Goal: Information Seeking & Learning: Learn about a topic

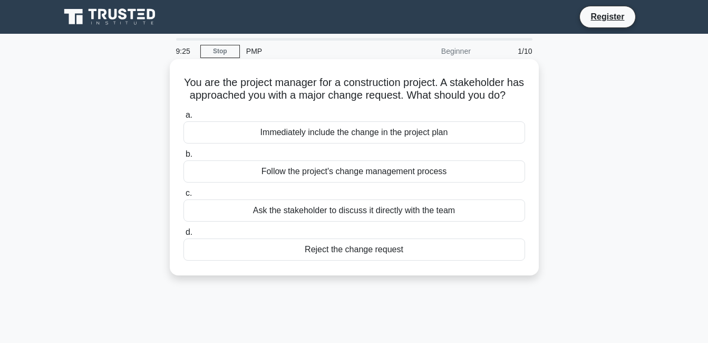
click at [340, 183] on div "Follow the project's change management process" at bounding box center [355, 171] width 342 height 22
click at [184, 158] on input "b. Follow the project's change management process" at bounding box center [184, 154] width 0 height 7
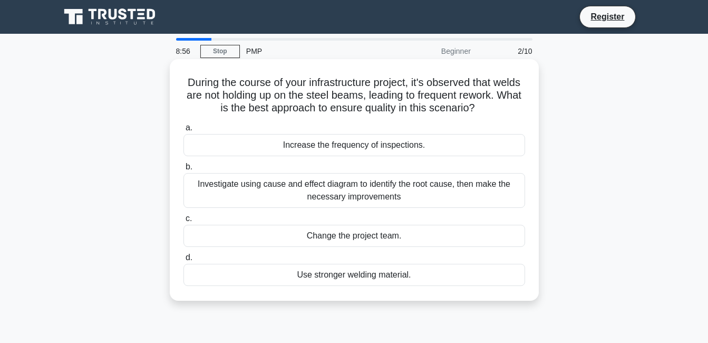
click at [303, 187] on div "Investigate using cause and effect diagram to identify the root cause, then mak…" at bounding box center [355, 190] width 342 height 35
click at [184, 170] on input "b. Investigate using cause and effect diagram to identify the root cause, then …" at bounding box center [184, 167] width 0 height 7
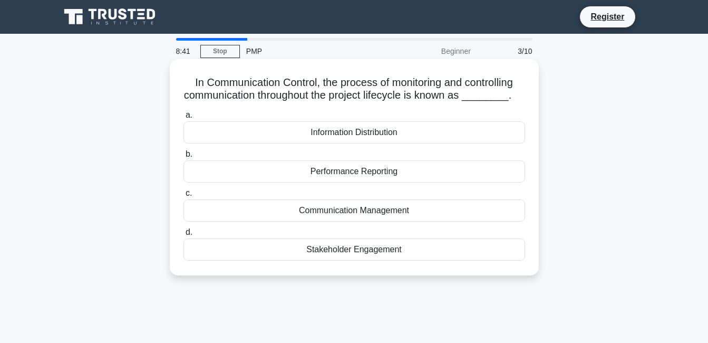
click at [291, 206] on div "Communication Management" at bounding box center [355, 210] width 342 height 22
click at [184, 197] on input "c. Communication Management" at bounding box center [184, 193] width 0 height 7
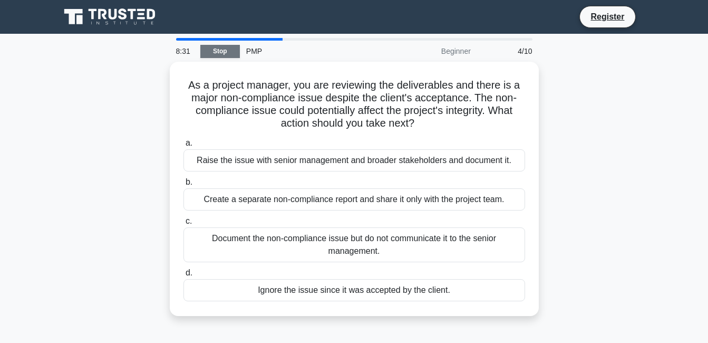
click at [218, 52] on link "Stop" at bounding box center [220, 51] width 40 height 13
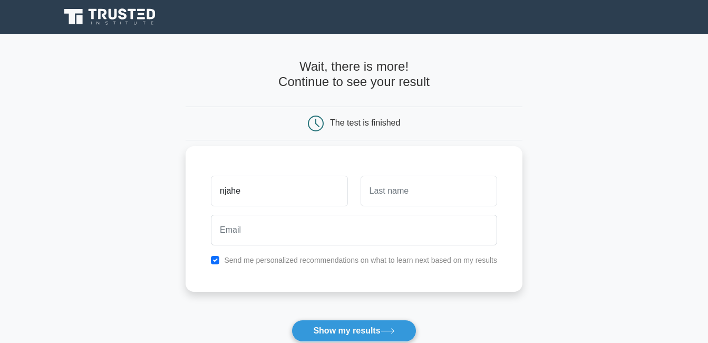
type input "njahe"
click at [399, 196] on input "text" at bounding box center [429, 191] width 137 height 31
type input "non"
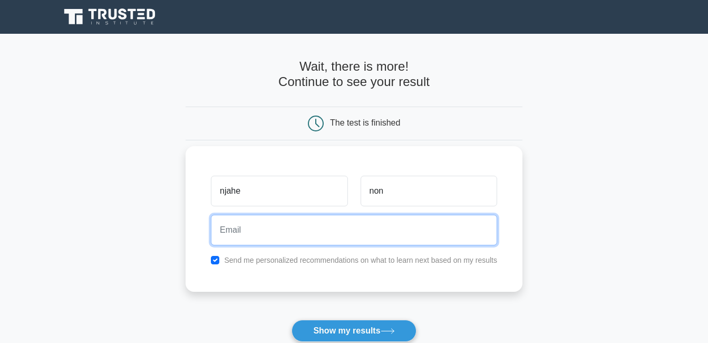
click at [375, 232] on input "email" at bounding box center [354, 230] width 286 height 31
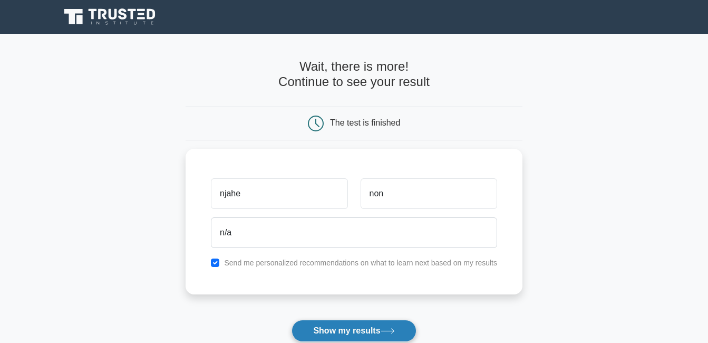
click at [346, 324] on button "Show my results" at bounding box center [354, 331] width 124 height 22
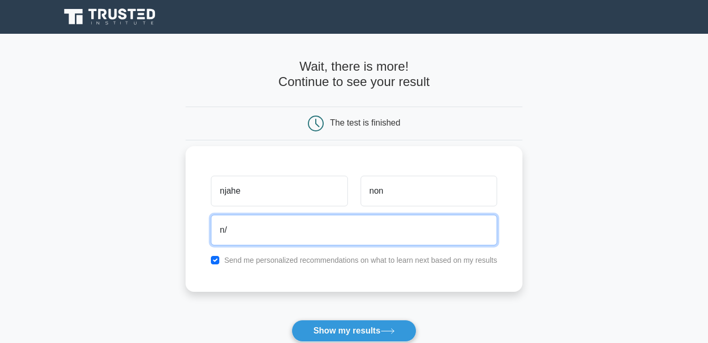
type input "n"
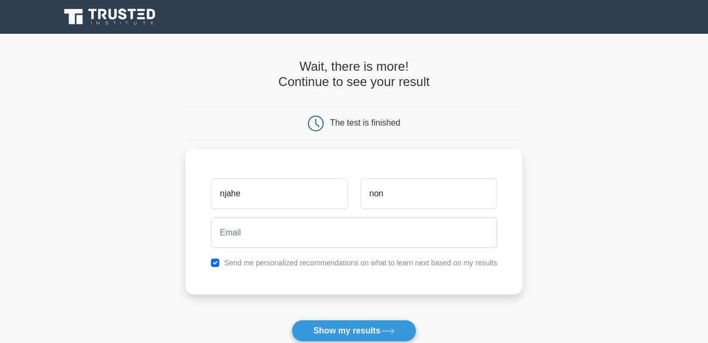
click at [170, 302] on main "Wait, there is more! Continue to see your result The test is finished njahe non" at bounding box center [354, 224] width 708 height 380
click at [242, 262] on label "Send me personalized recommendations on what to learn next based on my results" at bounding box center [360, 260] width 273 height 8
click at [216, 262] on input "checkbox" at bounding box center [215, 260] width 8 height 8
checkbox input "true"
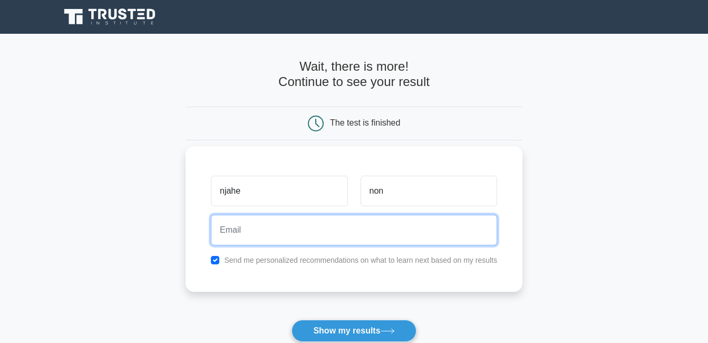
click at [275, 228] on input "email" at bounding box center [354, 230] width 286 height 31
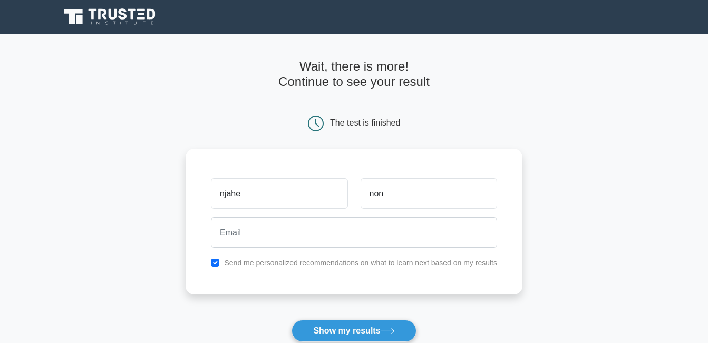
click at [139, 187] on main "Wait, there is more! Continue to see your result The test is finished njahe non" at bounding box center [354, 224] width 708 height 380
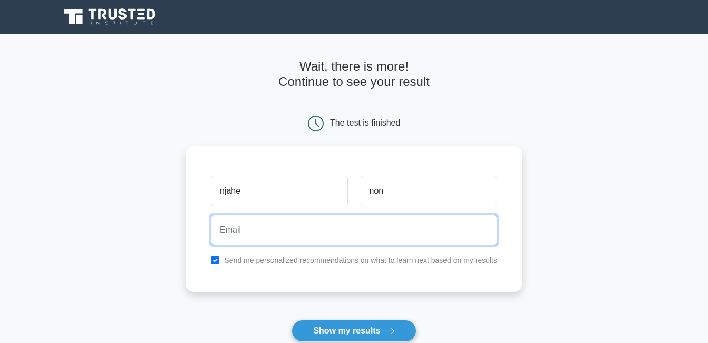
click at [254, 238] on input "email" at bounding box center [354, 230] width 286 height 31
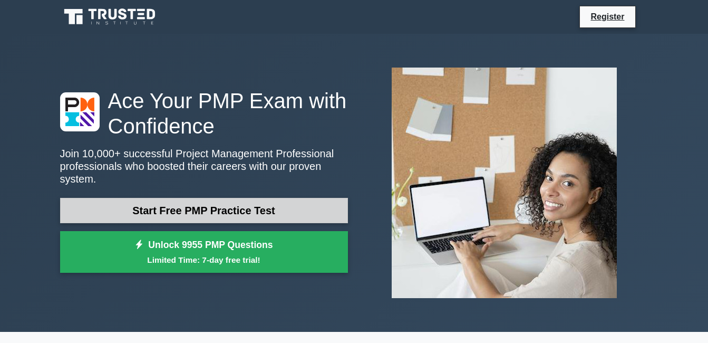
click at [247, 204] on link "Start Free PMP Practice Test" at bounding box center [204, 210] width 288 height 25
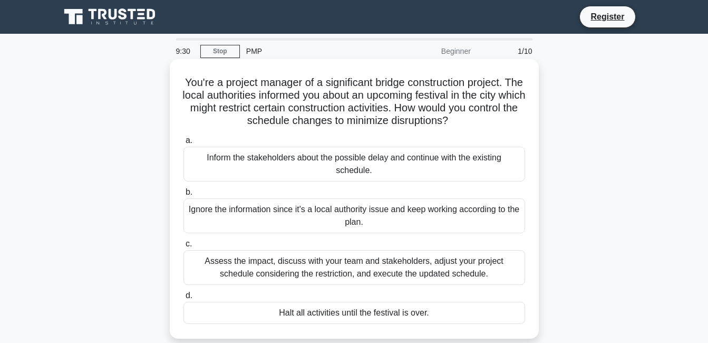
click at [361, 266] on div "Assess the impact, discuss with your team and stakeholders, adjust your project…" at bounding box center [355, 267] width 342 height 35
click at [184, 247] on input "c. Assess the impact, discuss with your team and stakeholders, adjust your proj…" at bounding box center [184, 244] width 0 height 7
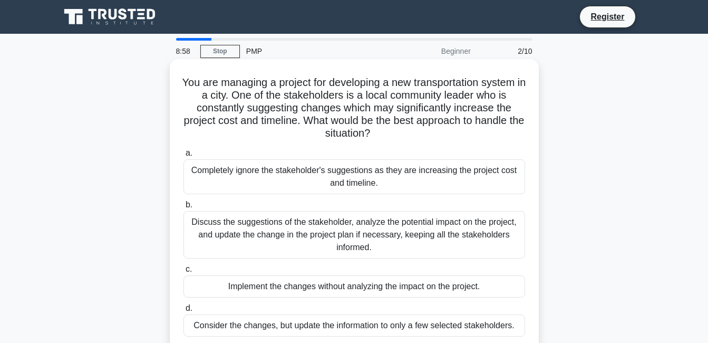
click at [302, 237] on div "Discuss the suggestions of the stakeholder, analyze the potential impact on the…" at bounding box center [355, 234] width 342 height 47
click at [184, 208] on input "b. Discuss the suggestions of the stakeholder, analyze the potential impact on …" at bounding box center [184, 205] width 0 height 7
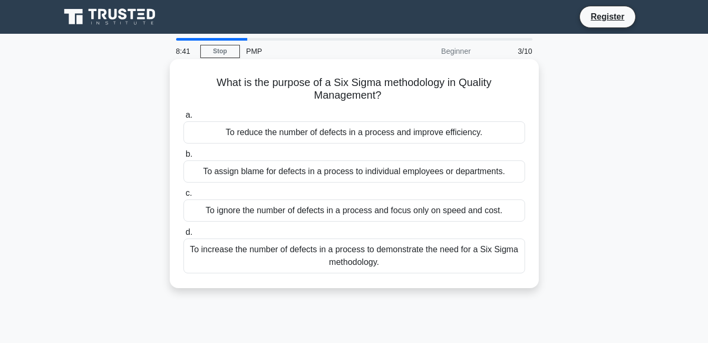
click at [399, 257] on div "To increase the number of defects in a process to demonstrate the need for a Si…" at bounding box center [355, 255] width 342 height 35
click at [184, 236] on input "d. To increase the number of defects in a process to demonstrate the need for a…" at bounding box center [184, 232] width 0 height 7
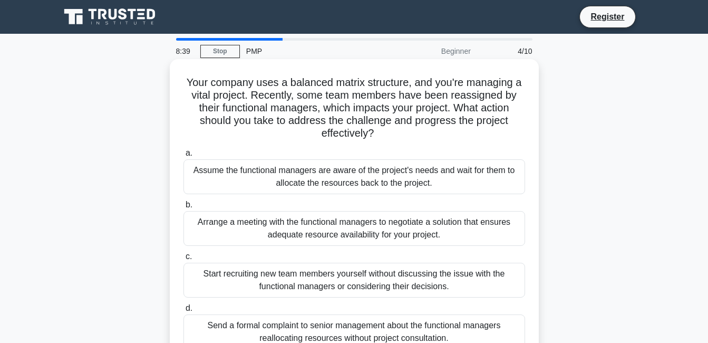
click at [333, 213] on div "Arrange a meeting with the functional managers to negotiate a solution that ens…" at bounding box center [355, 228] width 342 height 35
click at [184, 208] on input "b. Arrange a meeting with the functional managers to negotiate a solution that …" at bounding box center [184, 205] width 0 height 7
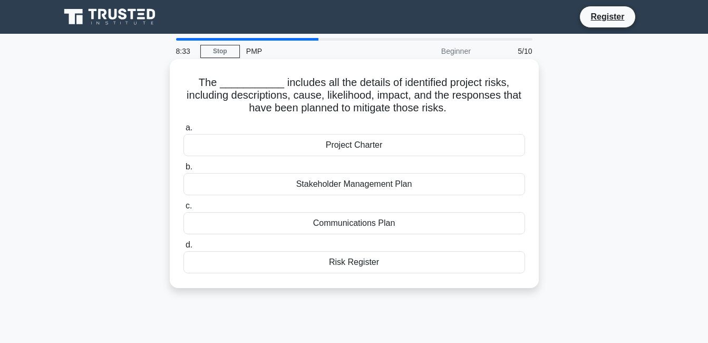
click at [344, 183] on div "Stakeholder Management Plan" at bounding box center [355, 184] width 342 height 22
click at [184, 170] on input "b. Stakeholder Management Plan" at bounding box center [184, 167] width 0 height 7
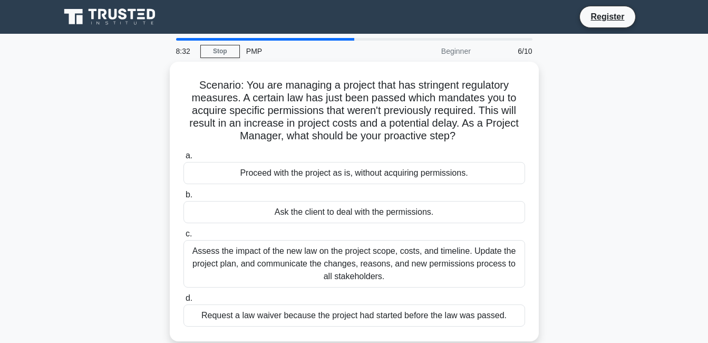
click at [344, 183] on div "a. Proceed with the project as is, without acquiring permissions. b. Ask the cl…" at bounding box center [354, 237] width 354 height 181
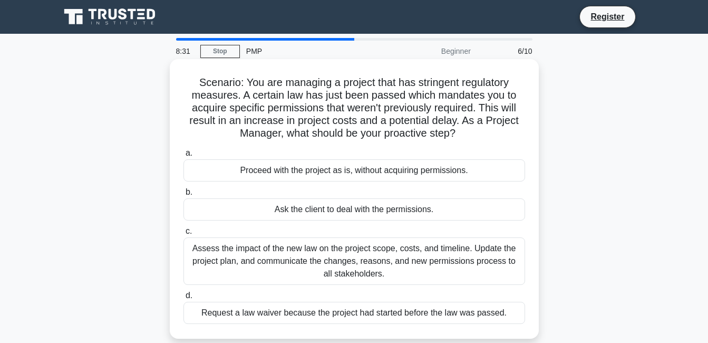
click at [344, 171] on div "Proceed with the project as is, without acquiring permissions." at bounding box center [355, 170] width 342 height 22
click at [184, 157] on input "a. Proceed with the project as is, without acquiring permissions." at bounding box center [184, 153] width 0 height 7
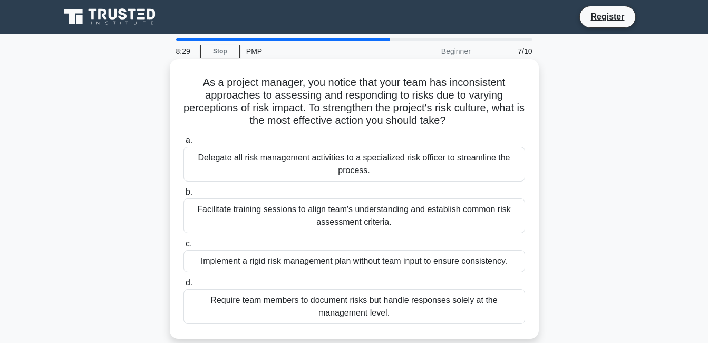
click at [332, 224] on div "Facilitate training sessions to align team's understanding and establish common…" at bounding box center [355, 215] width 342 height 35
click at [184, 196] on input "b. Facilitate training sessions to align team's understanding and establish com…" at bounding box center [184, 192] width 0 height 7
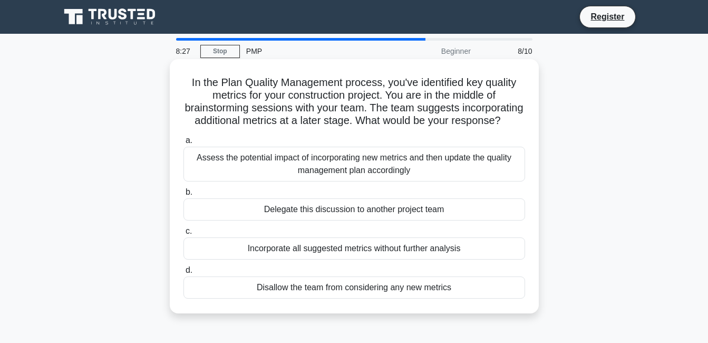
click at [338, 181] on div "Assess the potential impact of incorporating new metrics and then update the qu…" at bounding box center [355, 164] width 342 height 35
click at [184, 144] on input "a. Assess the potential impact of incorporating new metrics and then update the…" at bounding box center [184, 140] width 0 height 7
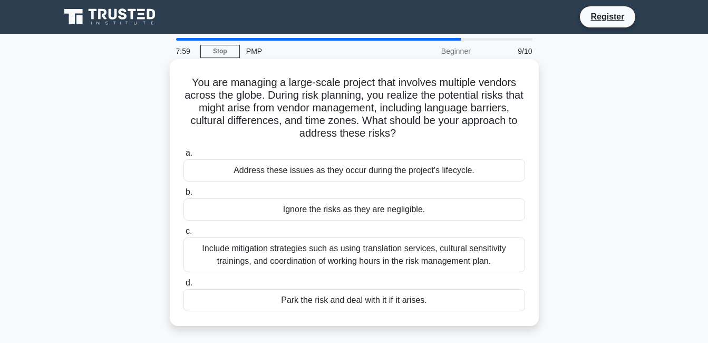
click at [315, 260] on div "Include mitigation strategies such as using translation services, cultural sens…" at bounding box center [355, 254] width 342 height 35
click at [184, 235] on input "c. Include mitigation strategies such as using translation services, cultural s…" at bounding box center [184, 231] width 0 height 7
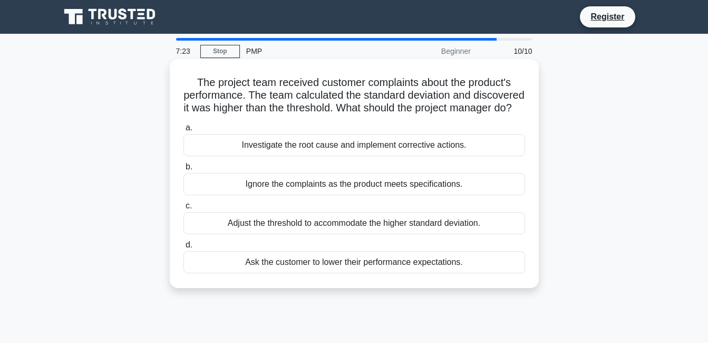
click at [366, 156] on div "Investigate the root cause and implement corrective actions." at bounding box center [355, 145] width 342 height 22
click at [184, 131] on input "a. Investigate the root cause and implement corrective actions." at bounding box center [184, 127] width 0 height 7
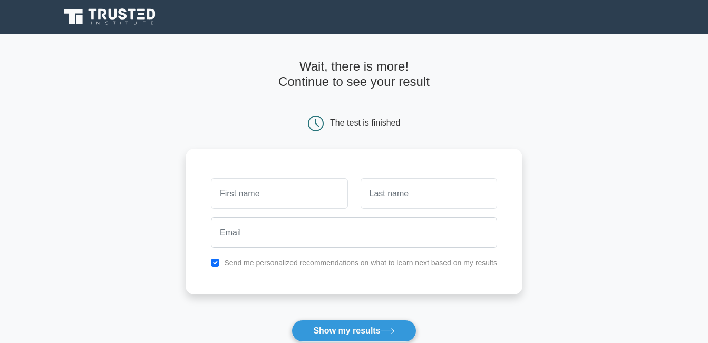
click at [327, 190] on input "text" at bounding box center [279, 193] width 137 height 31
click at [378, 339] on button "Show my results" at bounding box center [354, 331] width 124 height 22
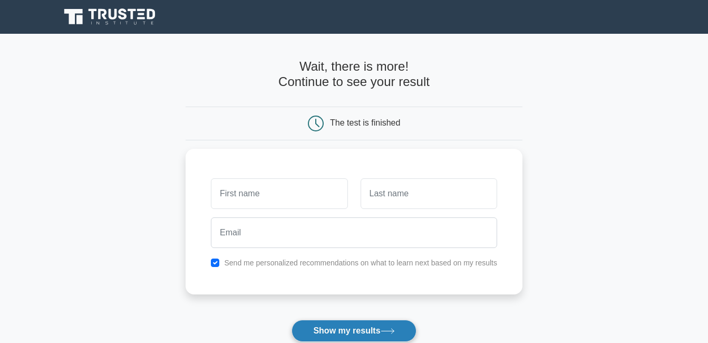
click at [378, 339] on button "Show my results" at bounding box center [354, 331] width 124 height 22
